Goal: Information Seeking & Learning: Learn about a topic

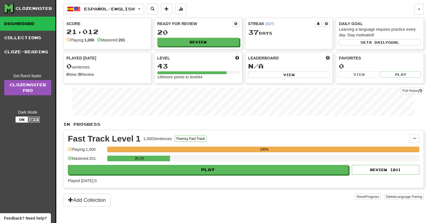
click at [37, 120] on button "Off" at bounding box center [34, 119] width 12 height 6
click at [32, 147] on div "Clozemaster Dashboard Collections Cloze-Reading Get fluent faster. Clozemaster …" at bounding box center [28, 118] width 56 height 237
click at [210, 43] on button "Review" at bounding box center [199, 42] width 82 height 8
select select "**"
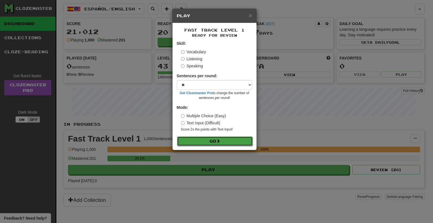
click at [207, 145] on button "Go" at bounding box center [214, 141] width 75 height 10
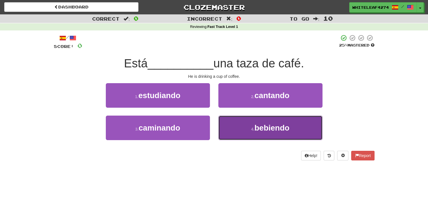
click at [262, 130] on span "bebiendo" at bounding box center [272, 127] width 35 height 9
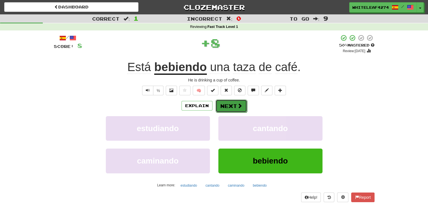
click at [234, 107] on button "Next" at bounding box center [232, 105] width 32 height 13
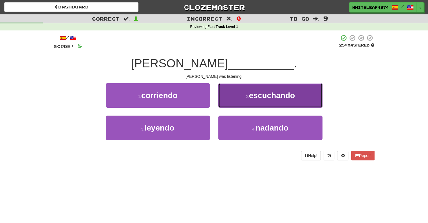
click at [296, 100] on button "2 . escuchando" at bounding box center [271, 95] width 104 height 24
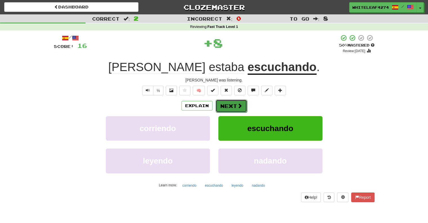
click at [219, 102] on button "Next" at bounding box center [232, 105] width 32 height 13
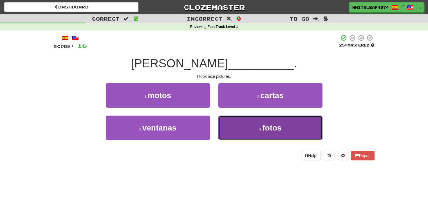
click at [246, 133] on button "4 . fotos" at bounding box center [271, 127] width 104 height 24
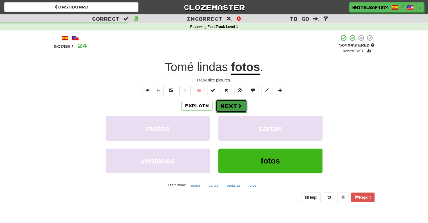
click at [229, 103] on button "Next" at bounding box center [232, 105] width 32 height 13
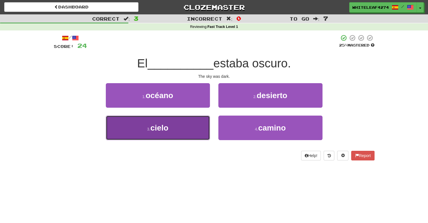
click at [173, 132] on button "3 . cielo" at bounding box center [158, 127] width 104 height 24
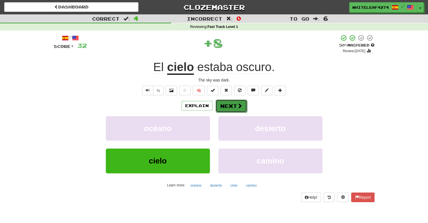
click at [235, 106] on button "Next" at bounding box center [232, 105] width 32 height 13
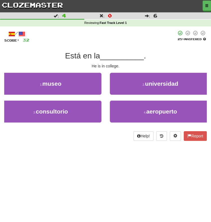
click at [80, 139] on div "Help! Report" at bounding box center [105, 137] width 203 height 10
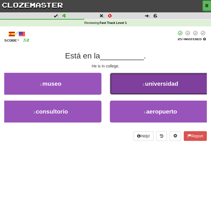
click at [139, 82] on button "2 . universidad" at bounding box center [161, 84] width 102 height 22
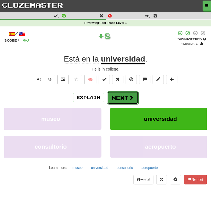
click at [121, 93] on button "Next" at bounding box center [123, 98] width 32 height 13
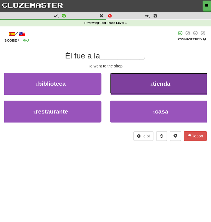
click at [130, 91] on button "2 . tienda" at bounding box center [161, 84] width 102 height 22
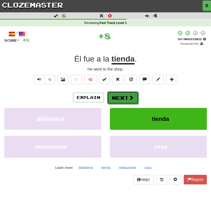
click at [127, 92] on button "Next" at bounding box center [123, 98] width 32 height 13
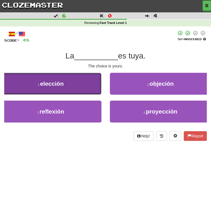
click at [75, 93] on button "1 . elección" at bounding box center [51, 84] width 102 height 22
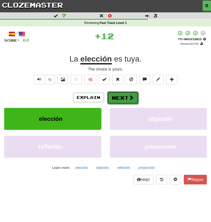
click at [125, 101] on button "Next" at bounding box center [123, 98] width 32 height 13
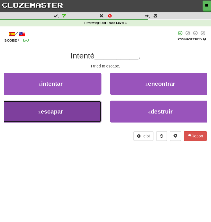
click at [67, 116] on button "3 . escapar" at bounding box center [51, 112] width 102 height 22
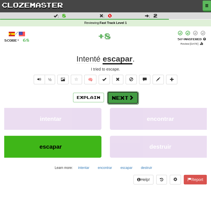
click at [122, 97] on button "Next" at bounding box center [123, 98] width 32 height 13
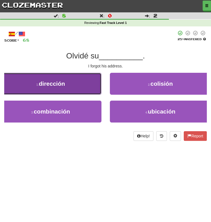
click at [70, 91] on button "1 . dirección" at bounding box center [51, 84] width 102 height 22
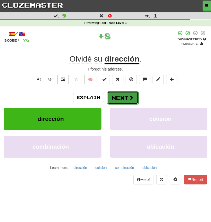
click at [123, 97] on button "Next" at bounding box center [123, 98] width 32 height 13
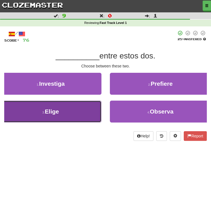
click at [56, 117] on button "3 . Elige" at bounding box center [51, 112] width 102 height 22
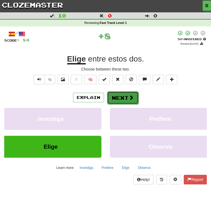
click at [113, 98] on button "Next" at bounding box center [123, 98] width 32 height 13
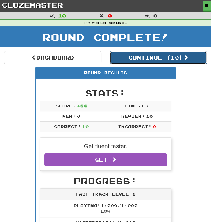
click at [145, 60] on button "Continue ( 10 )" at bounding box center [158, 57] width 97 height 13
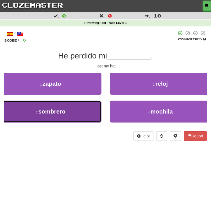
click at [84, 117] on button "3 . sombrero" at bounding box center [51, 112] width 102 height 22
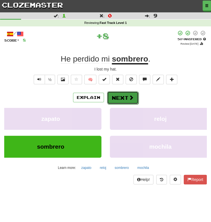
click at [127, 99] on button "Next" at bounding box center [123, 98] width 32 height 13
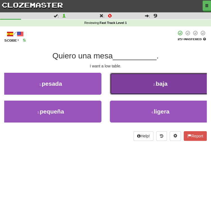
click at [131, 85] on button "2 . baja" at bounding box center [161, 84] width 102 height 22
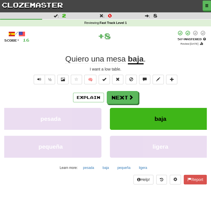
click at [131, 85] on div "½ 🧠" at bounding box center [105, 81] width 203 height 12
click at [126, 95] on button "Next" at bounding box center [123, 98] width 32 height 13
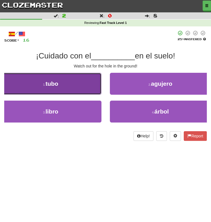
click at [94, 89] on button "1 . tubo" at bounding box center [51, 84] width 102 height 22
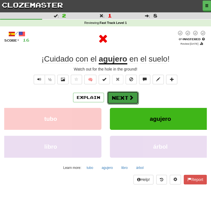
click at [115, 94] on button "Next" at bounding box center [123, 98] width 32 height 13
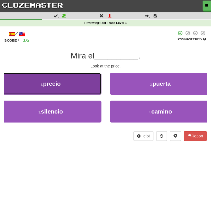
click at [87, 89] on button "1 . precio" at bounding box center [51, 84] width 102 height 22
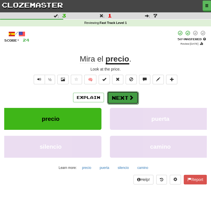
click at [123, 98] on button "Next" at bounding box center [123, 98] width 32 height 13
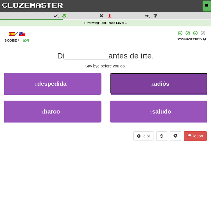
click at [139, 88] on button "2 . adiós" at bounding box center [161, 84] width 102 height 22
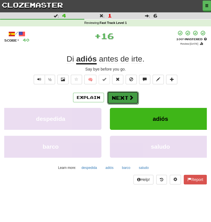
click at [117, 99] on button "Next" at bounding box center [123, 98] width 32 height 13
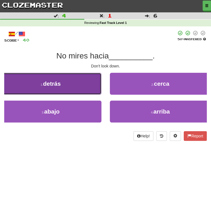
click at [88, 93] on button "1 . detrás" at bounding box center [51, 84] width 102 height 22
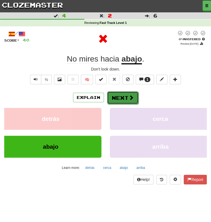
click at [123, 100] on button "Next" at bounding box center [123, 98] width 32 height 13
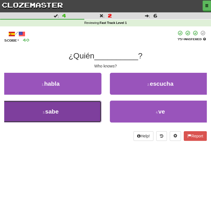
click at [90, 115] on button "3 . sabe" at bounding box center [51, 112] width 102 height 22
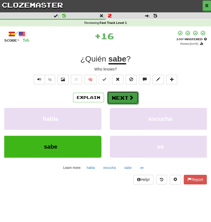
click at [126, 100] on button "Next" at bounding box center [123, 98] width 32 height 13
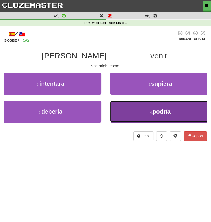
click at [129, 110] on button "4 . podría" at bounding box center [161, 112] width 102 height 22
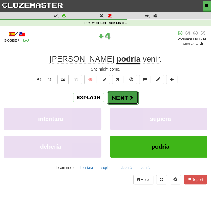
click at [125, 101] on button "Next" at bounding box center [123, 98] width 32 height 13
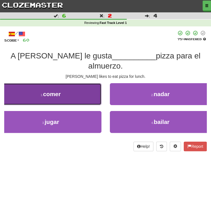
click at [73, 90] on button "1 . comer" at bounding box center [51, 94] width 102 height 22
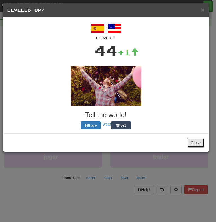
click at [194, 139] on button "Close" at bounding box center [195, 143] width 17 height 10
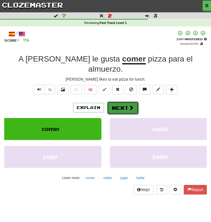
click at [118, 102] on button "Next" at bounding box center [123, 108] width 32 height 13
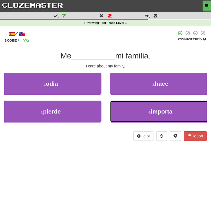
click at [132, 118] on button "4 . importa" at bounding box center [161, 112] width 102 height 22
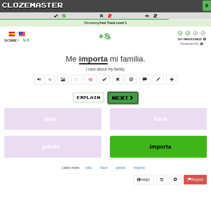
click at [125, 101] on button "Next" at bounding box center [123, 98] width 32 height 13
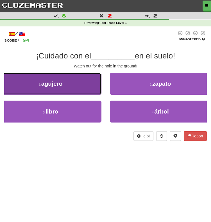
click at [71, 85] on button "1 . [GEOGRAPHIC_DATA]" at bounding box center [51, 84] width 102 height 22
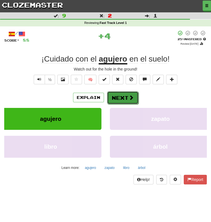
click at [138, 101] on button "Next" at bounding box center [123, 98] width 32 height 13
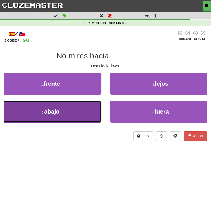
click at [64, 113] on button "3 . abajo" at bounding box center [51, 112] width 102 height 22
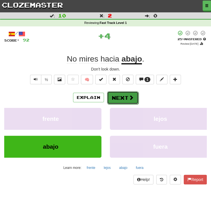
click at [113, 100] on button "Next" at bounding box center [123, 98] width 32 height 13
